Goal: Task Accomplishment & Management: Complete application form

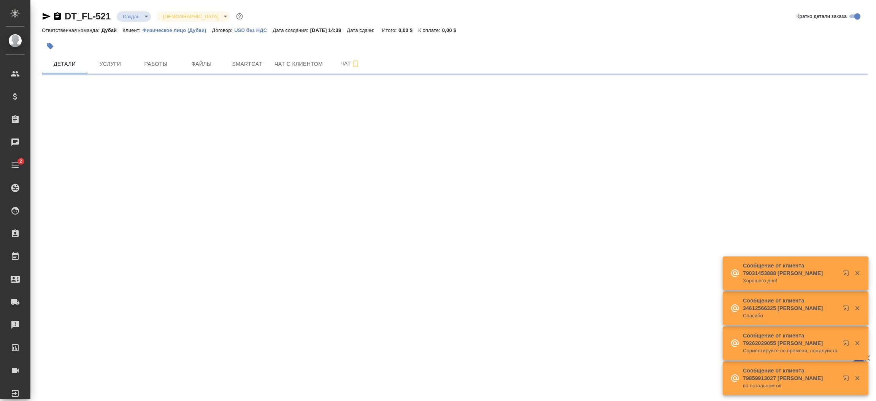
select select "RU"
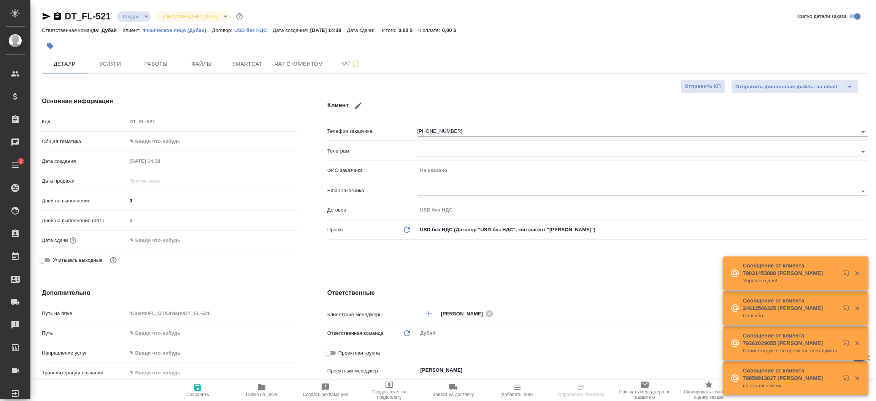
type textarea "x"
click at [295, 61] on span "Чат с клиентом" at bounding box center [298, 64] width 48 height 10
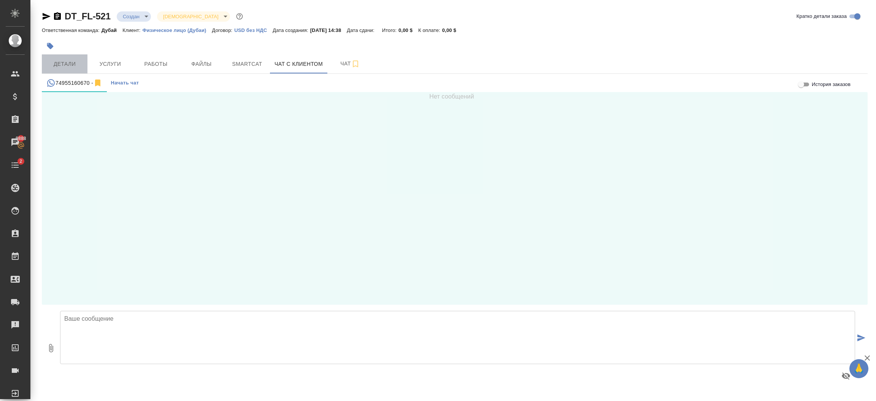
click at [63, 63] on span "Детали" at bounding box center [64, 64] width 36 height 10
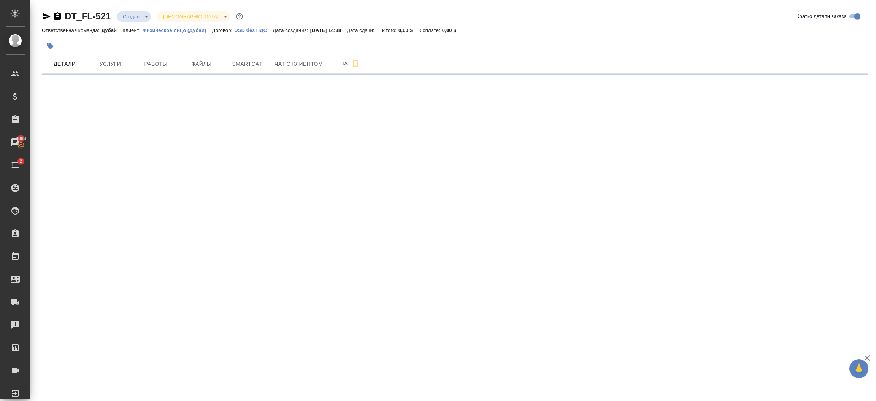
select select "RU"
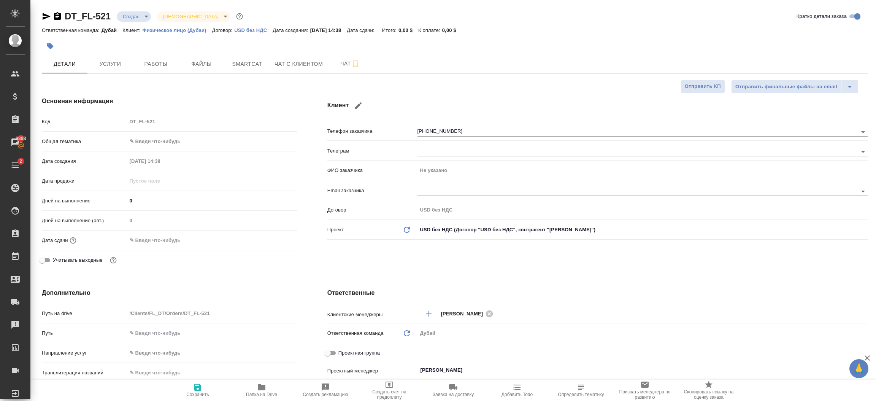
type textarea "x"
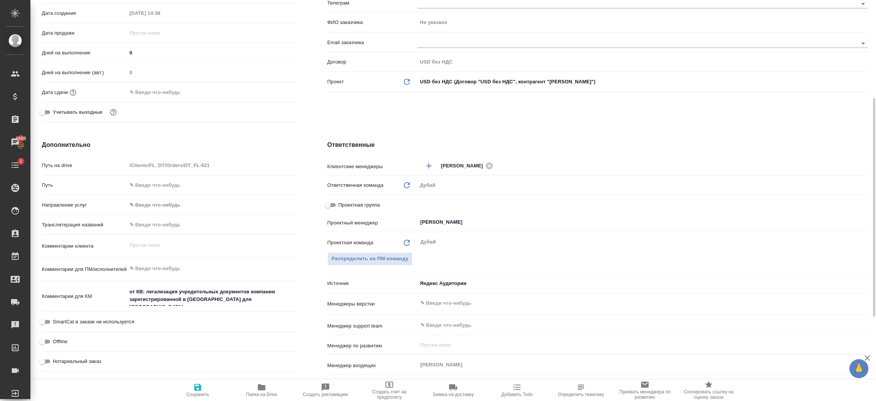
scroll to position [159, 0]
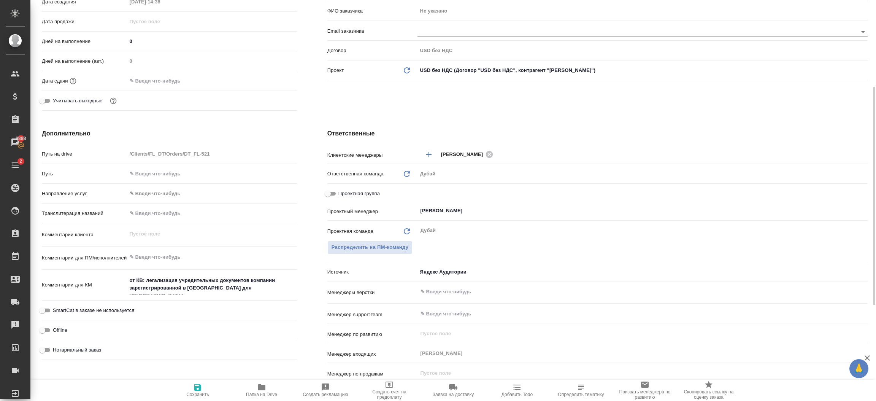
type textarea "x"
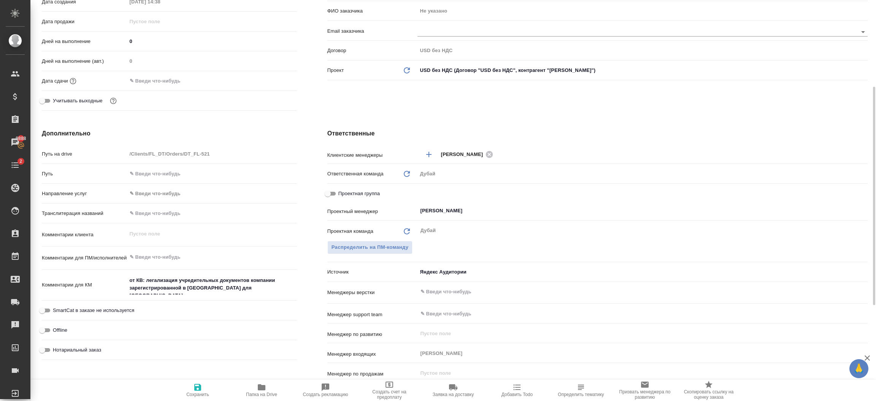
type textarea "x"
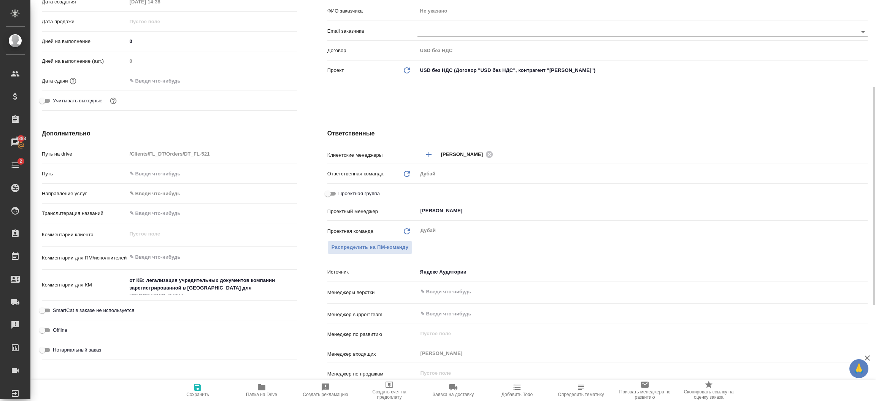
type textarea "x"
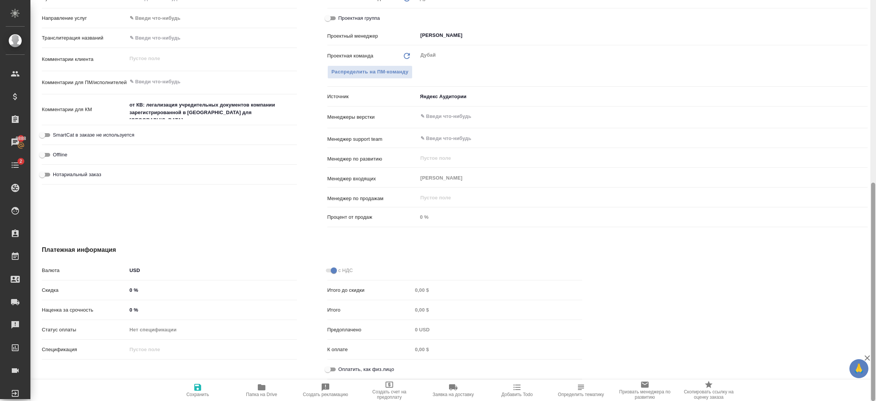
drag, startPoint x: 875, startPoint y: 233, endPoint x: 875, endPoint y: 87, distance: 146.0
click at [875, 87] on div at bounding box center [873, 200] width 6 height 401
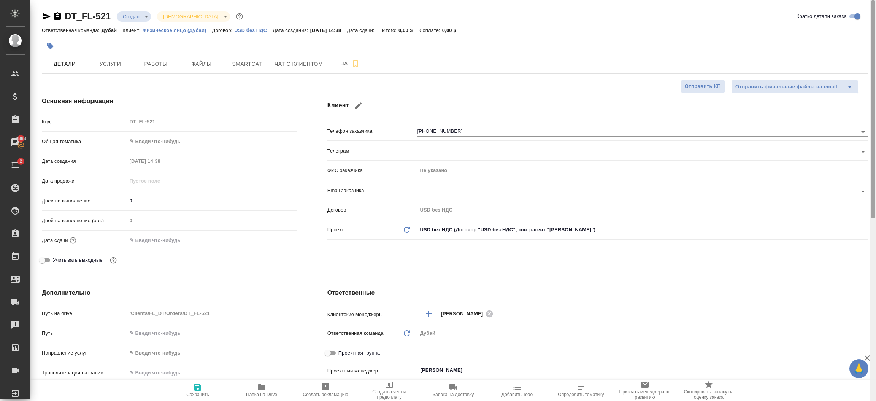
click at [874, 59] on div at bounding box center [873, 200] width 6 height 401
click at [311, 263] on div "Основная информация Код DT_FL-521 Общая тематика ✎ Введи что-нибудь Дата создан…" at bounding box center [169, 184] width 285 height 207
click at [461, 132] on input "[PHONE_NUMBER]" at bounding box center [624, 131] width 414 height 9
type textarea "x"
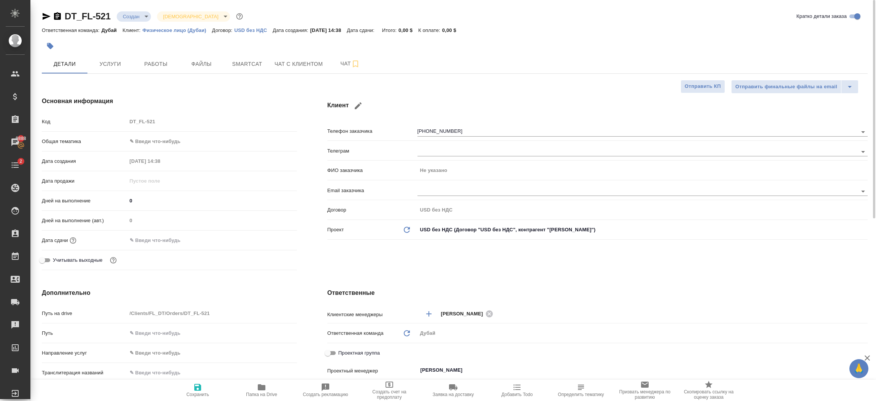
type textarea "x"
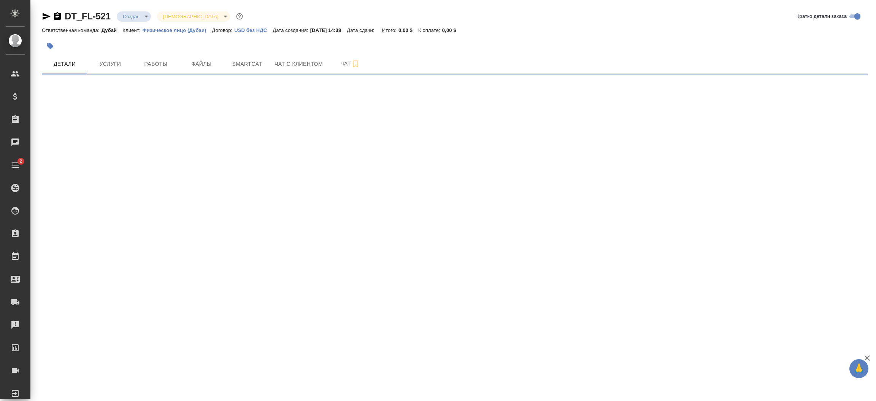
select select "RU"
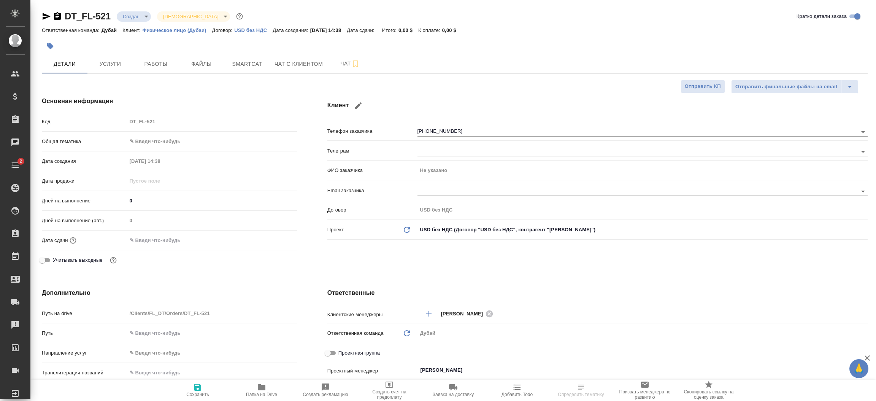
type textarea "x"
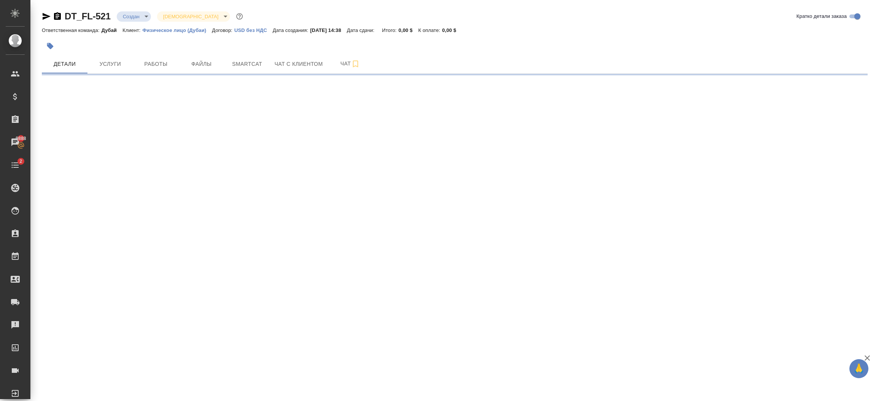
click at [512, 284] on div ".cls-1 fill:#fff; AWATERA Шорова Инесса i.shorova_kiev Клиенты Спецификации Зак…" at bounding box center [438, 200] width 876 height 401
select select "RU"
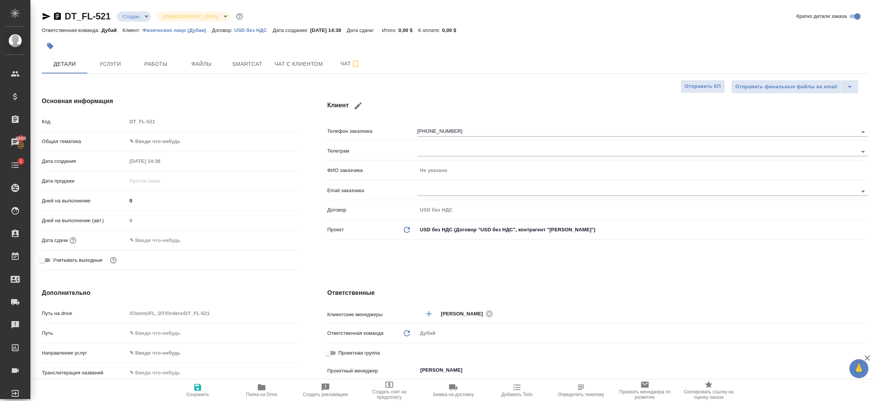
type textarea "x"
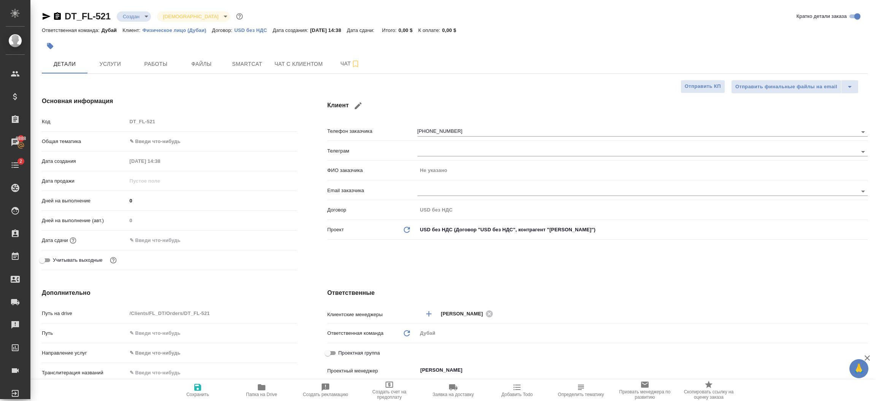
type textarea "x"
